Goal: Transaction & Acquisition: Purchase product/service

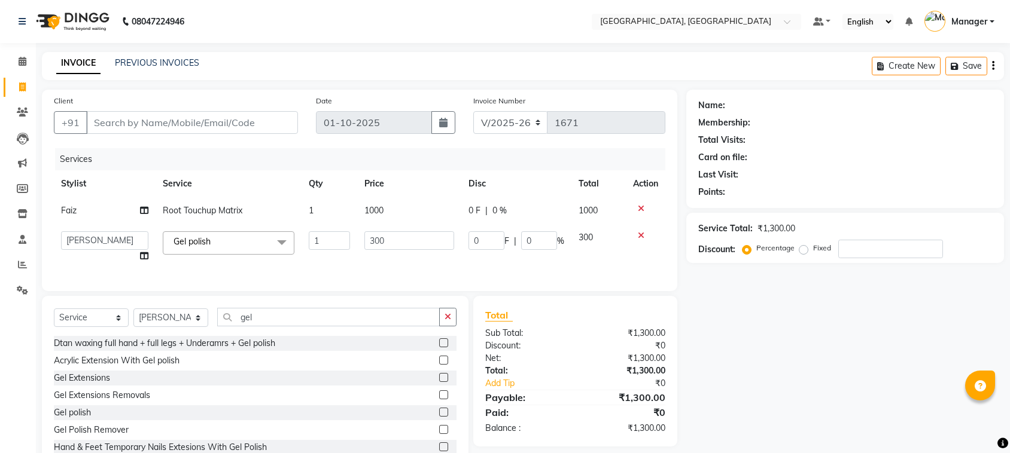
select select "7742"
select select "service"
select select "66765"
click at [267, 327] on input "gel" at bounding box center [328, 317] width 222 height 19
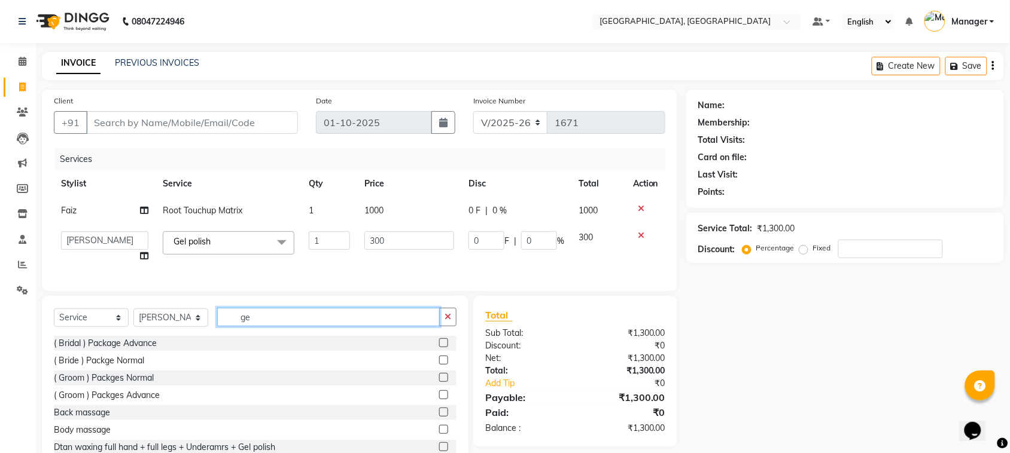
type input "g"
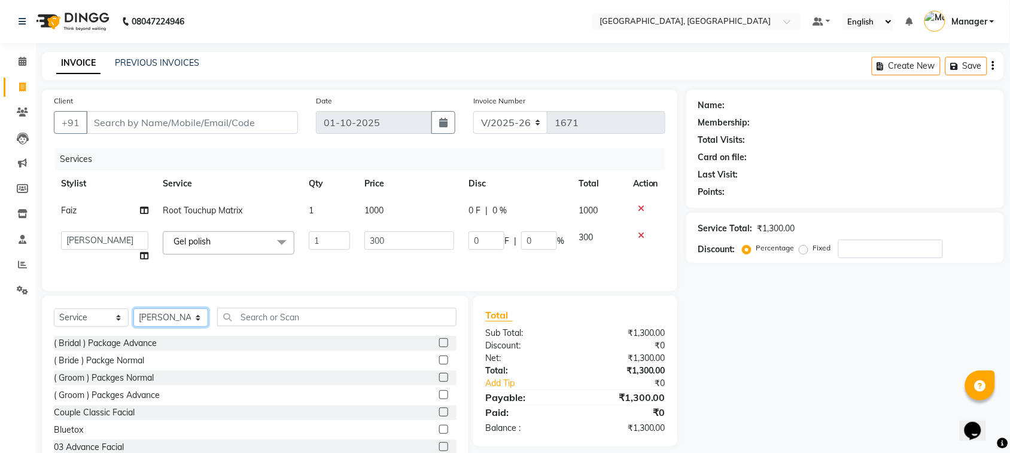
click at [196, 327] on select "Select Stylist Annu Navale [PERSON_NAME] [PERSON_NAME] Jyoti wadar Manager [PER…" at bounding box center [170, 318] width 75 height 19
select select "68996"
click at [133, 319] on select "Select Stylist Annu Navale [PERSON_NAME] [PERSON_NAME] Jyoti wadar Manager [PER…" at bounding box center [170, 318] width 75 height 19
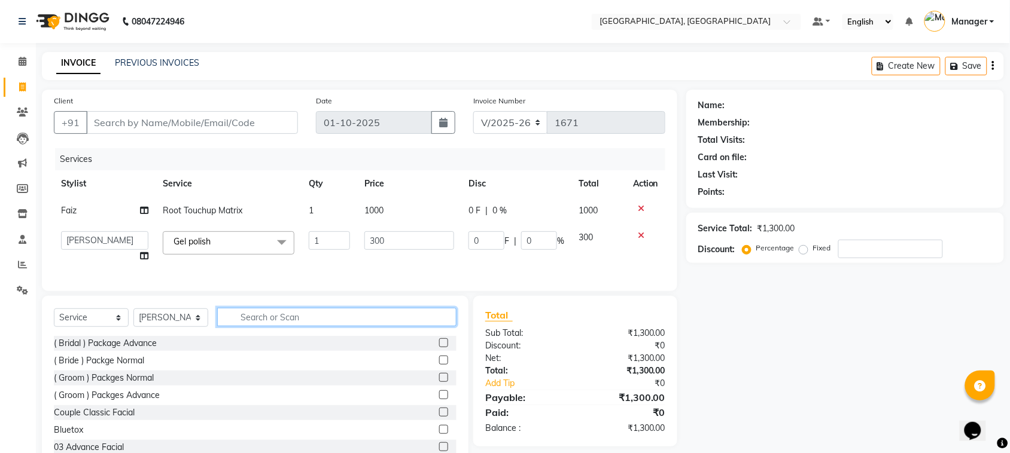
click at [258, 327] on input "text" at bounding box center [336, 317] width 239 height 19
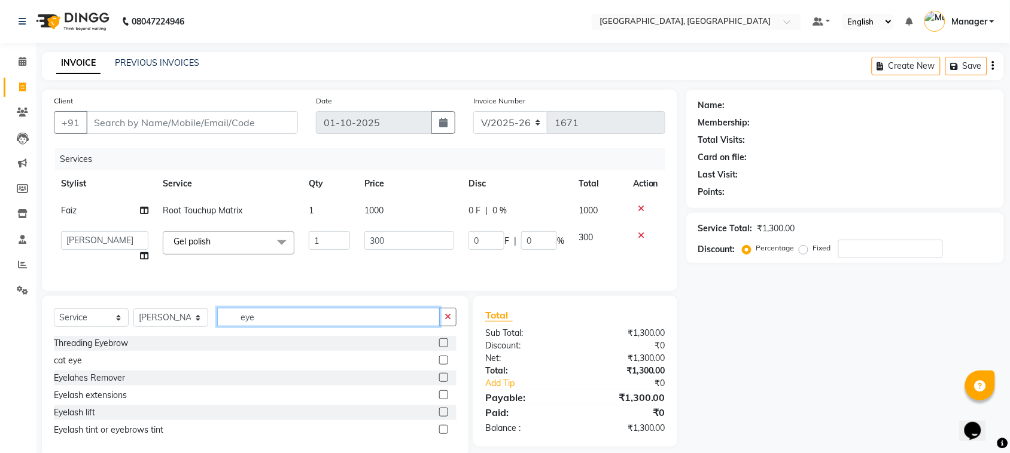
type input "eye"
click at [444, 347] on label at bounding box center [443, 343] width 9 height 9
click at [444, 347] on input "checkbox" at bounding box center [443, 344] width 8 height 8
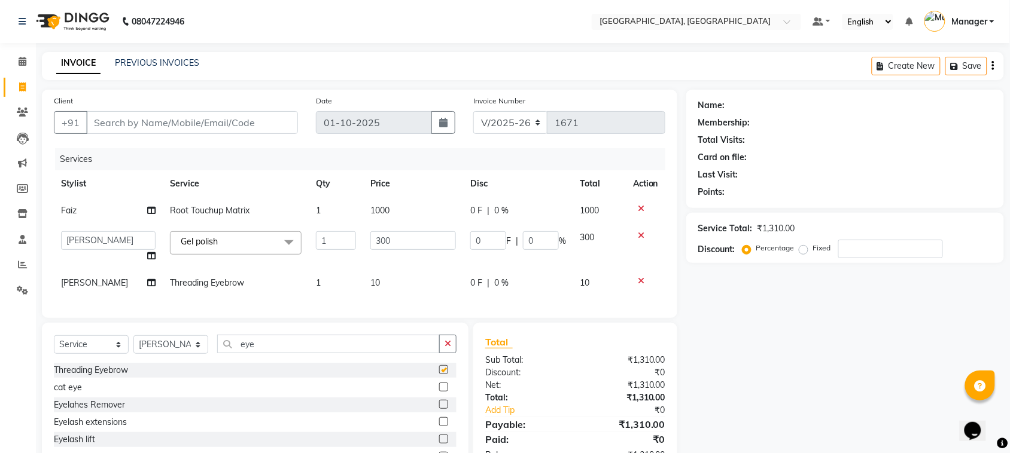
checkbox input "false"
click at [384, 289] on td "10" at bounding box center [413, 283] width 100 height 27
select select "68996"
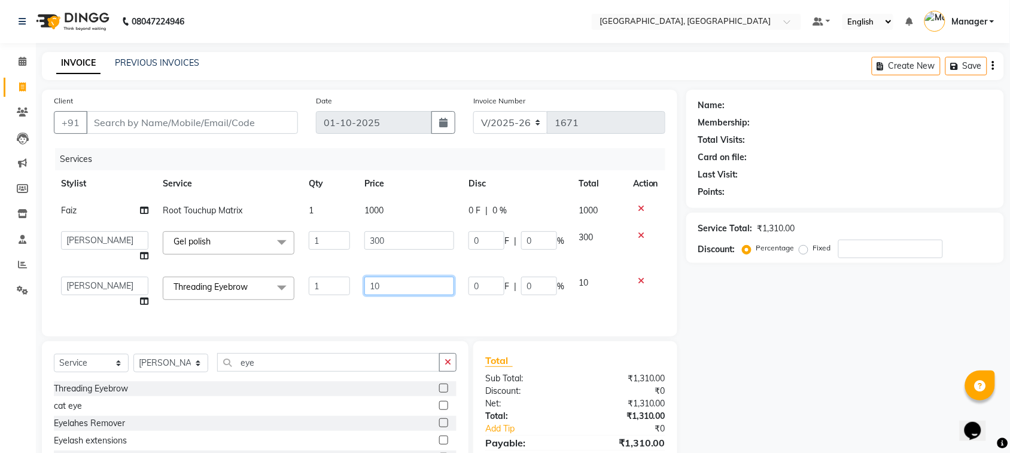
click at [383, 283] on input "10" at bounding box center [409, 286] width 90 height 19
type input "1"
type input "30"
click at [713, 312] on div "Name: Membership: Total Visits: Card on file: Last Visit: Points: Service Total…" at bounding box center [849, 296] width 327 height 413
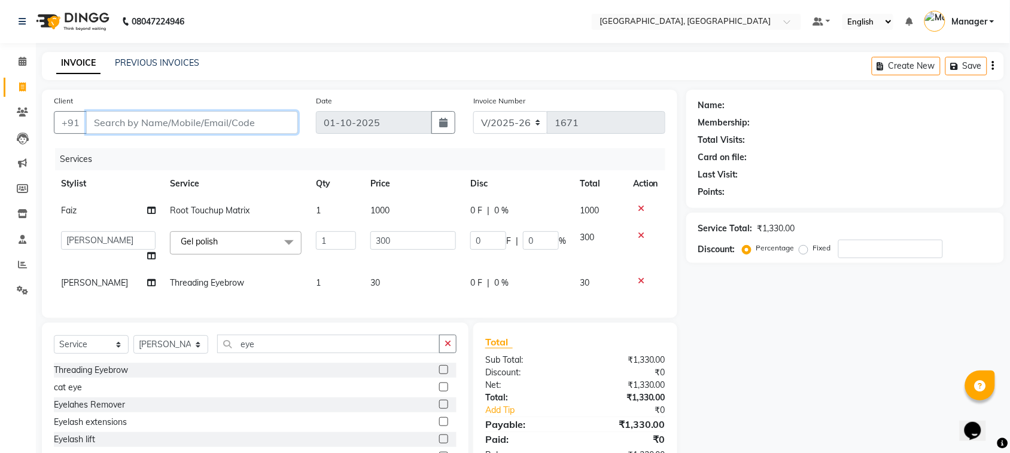
click at [189, 121] on input "Client" at bounding box center [192, 122] width 212 height 23
type input "9"
type input "0"
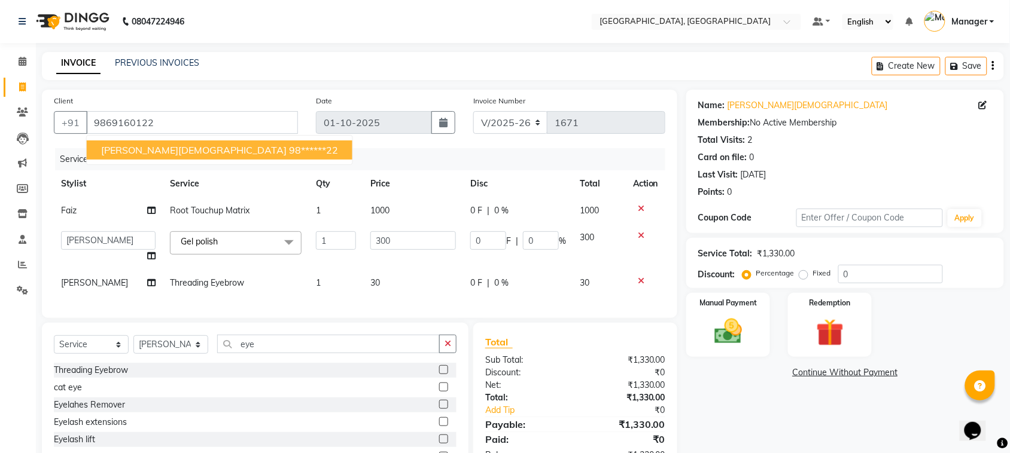
click at [289, 144] on ngb-highlight "98******22" at bounding box center [313, 150] width 49 height 12
type input "98******22"
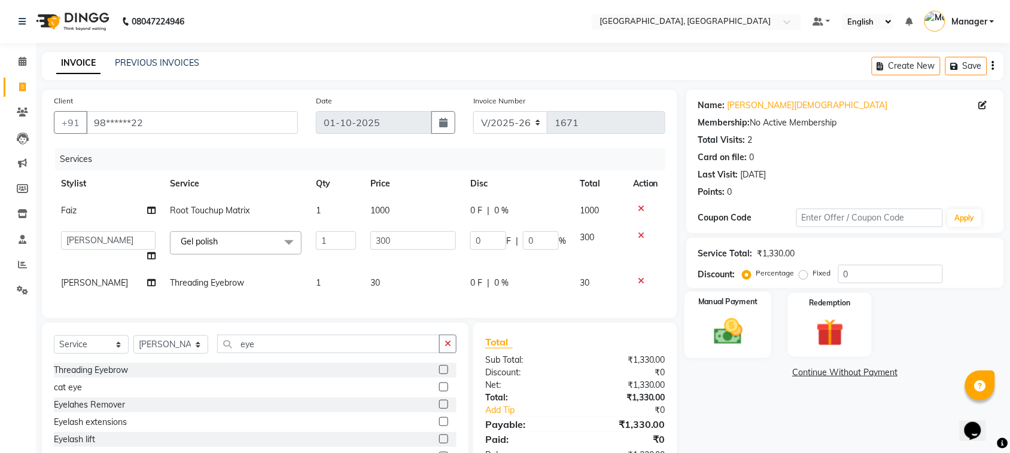
click at [733, 324] on img at bounding box center [728, 331] width 47 height 33
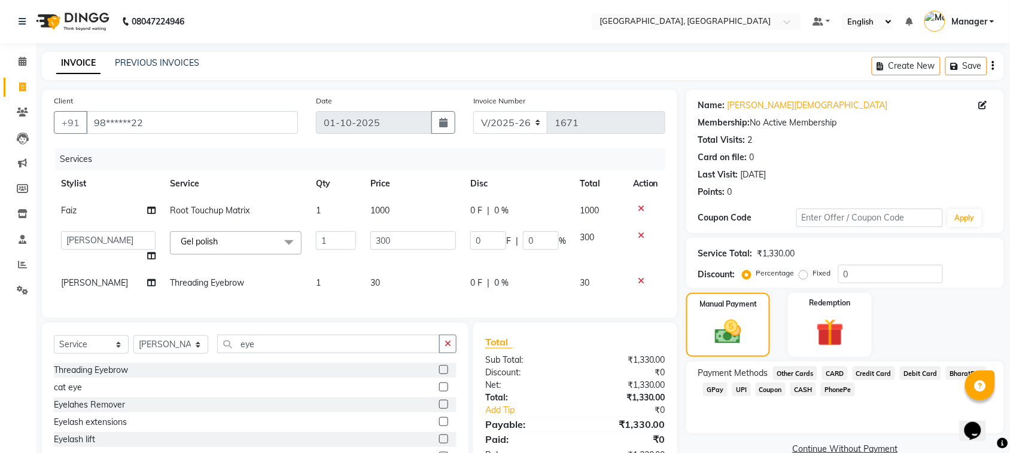
click at [713, 392] on span "GPay" at bounding box center [715, 390] width 25 height 14
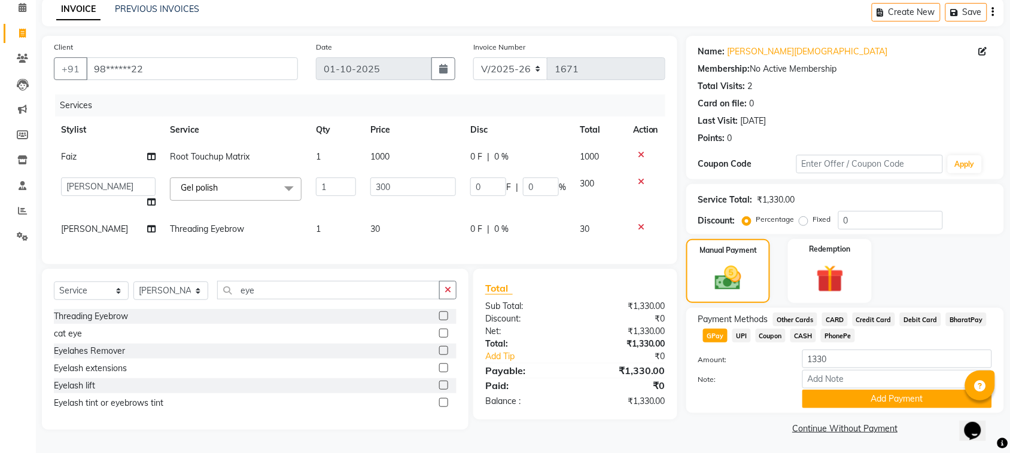
scroll to position [59, 0]
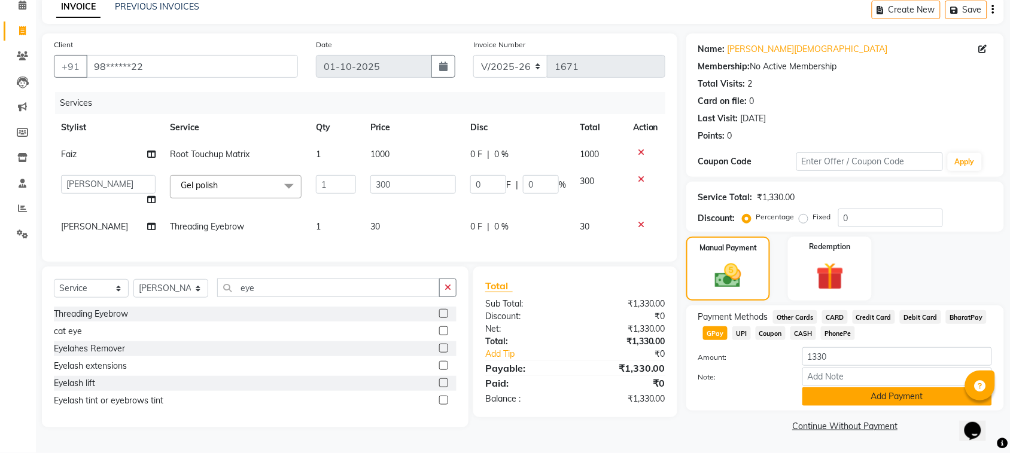
click at [923, 395] on button "Add Payment" at bounding box center [897, 397] width 190 height 19
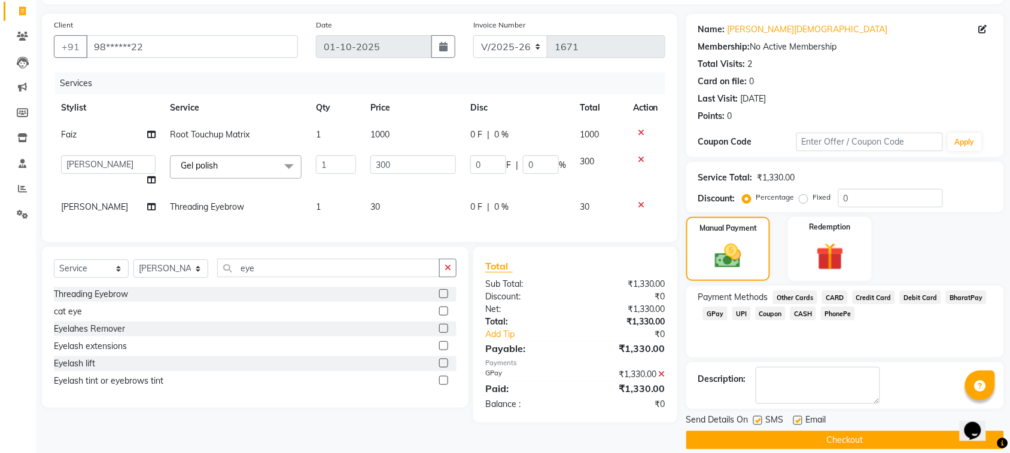
scroll to position [90, 0]
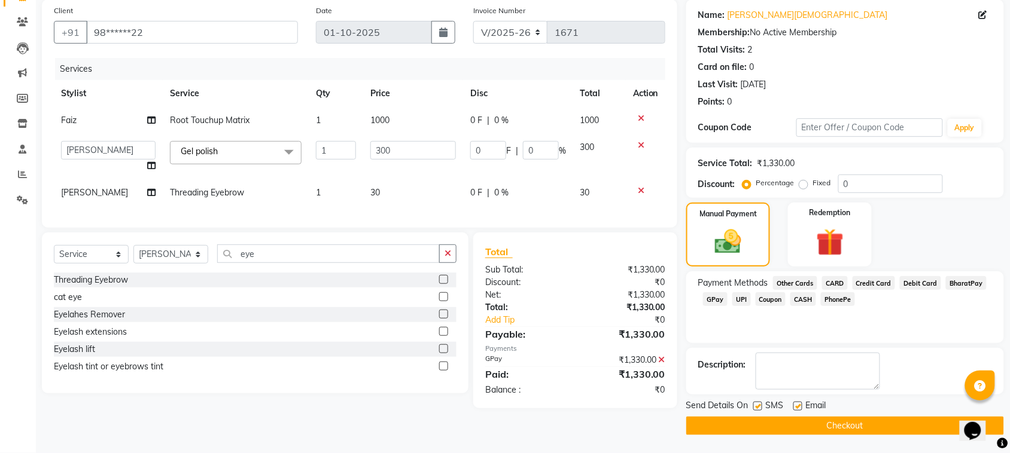
click at [913, 423] on button "Checkout" at bounding box center [845, 426] width 318 height 19
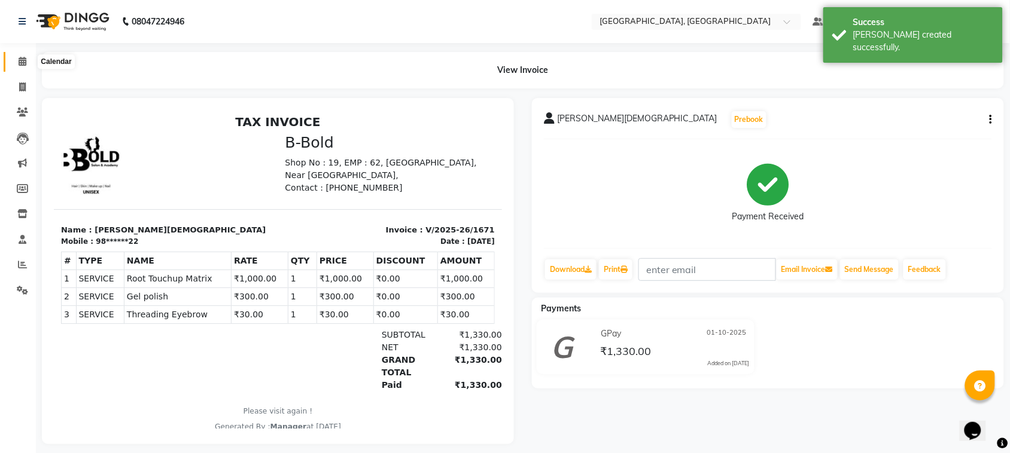
click at [21, 60] on icon at bounding box center [23, 61] width 8 height 9
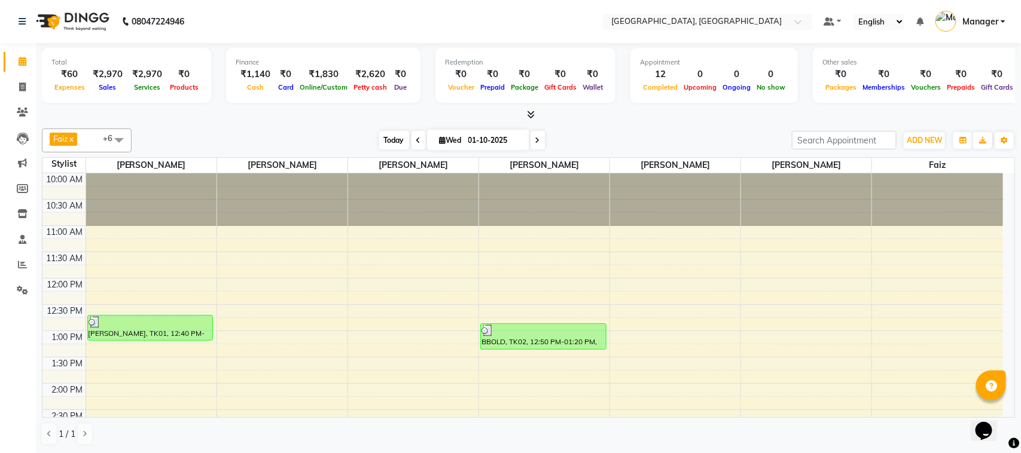
click at [385, 142] on span "Today" at bounding box center [394, 140] width 30 height 19
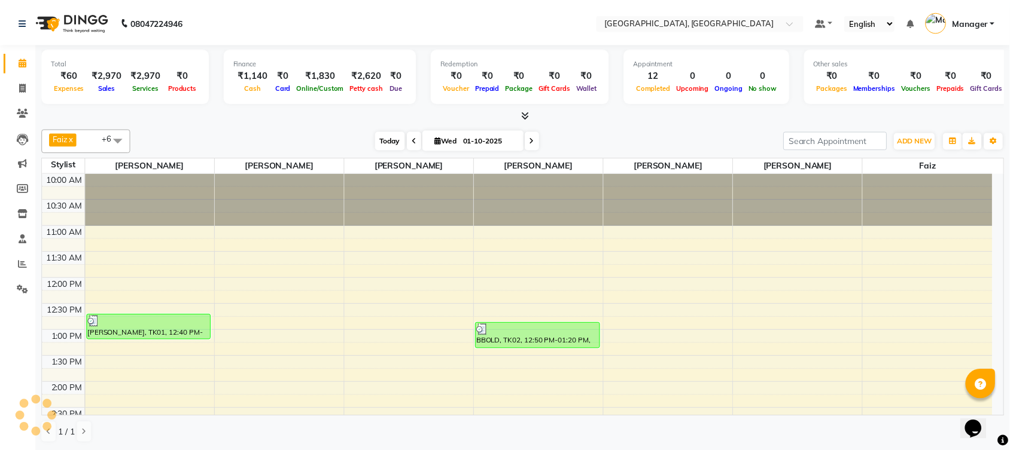
scroll to position [501, 0]
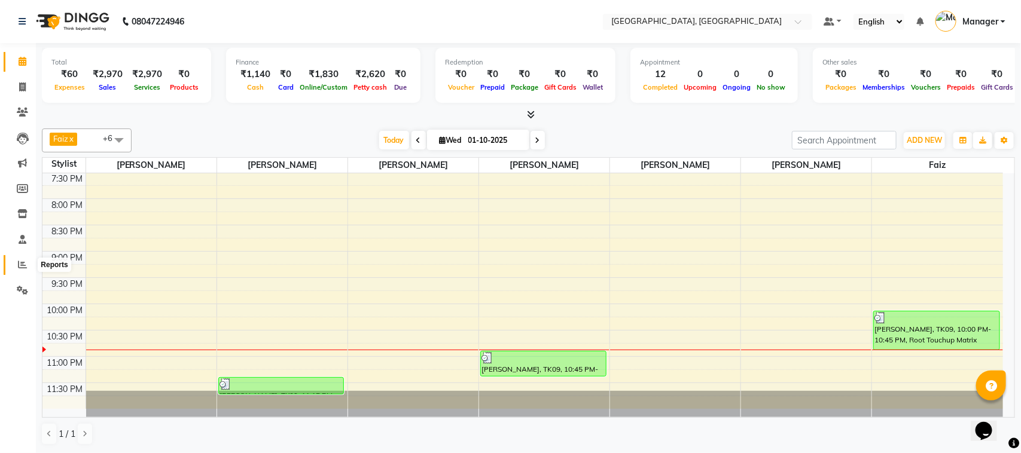
click at [22, 267] on icon at bounding box center [22, 264] width 9 height 9
